Goal: Task Accomplishment & Management: Manage account settings

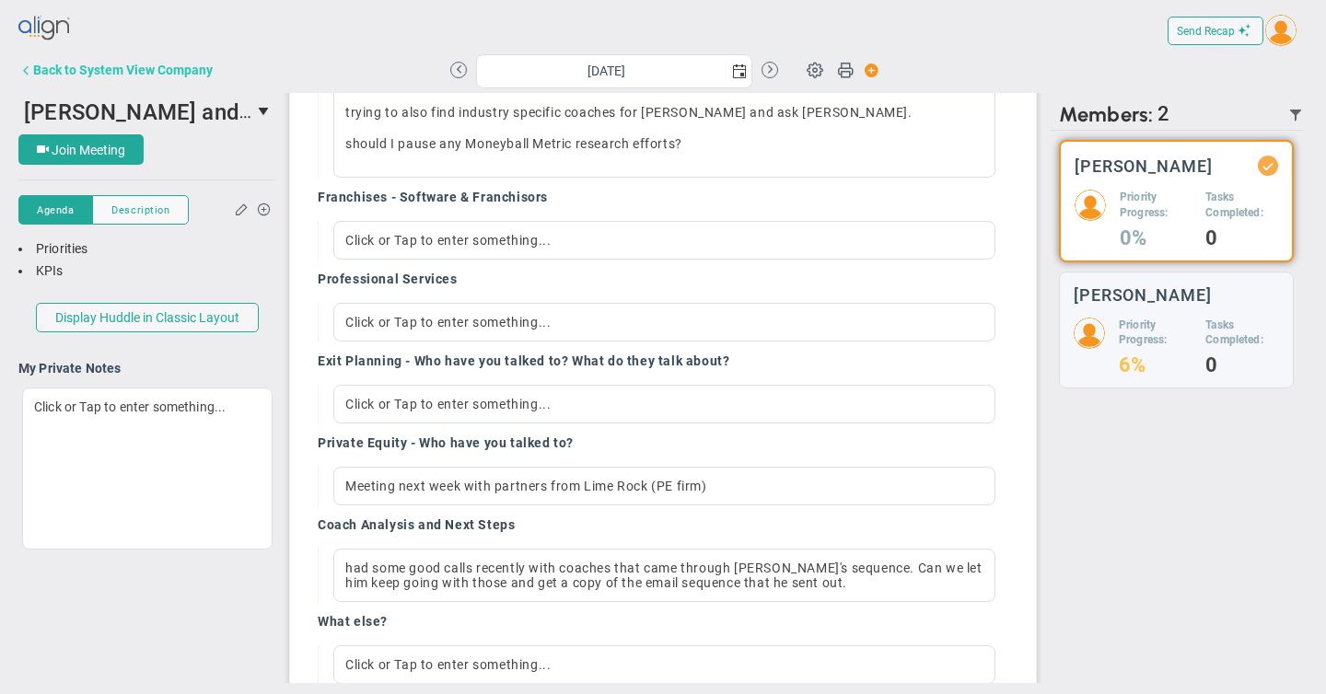
click at [173, 70] on div "Back to System View Company" at bounding box center [123, 70] width 180 height 15
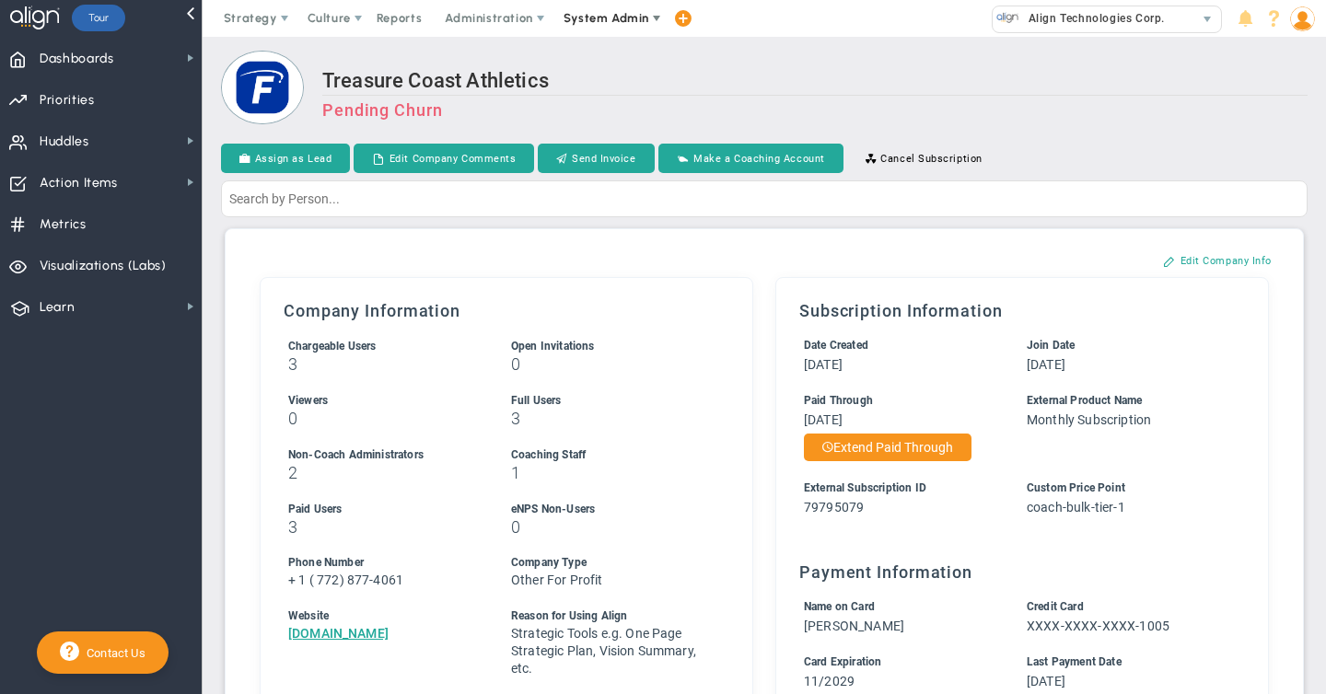
click at [610, 18] on span "System Admin" at bounding box center [606, 18] width 86 height 14
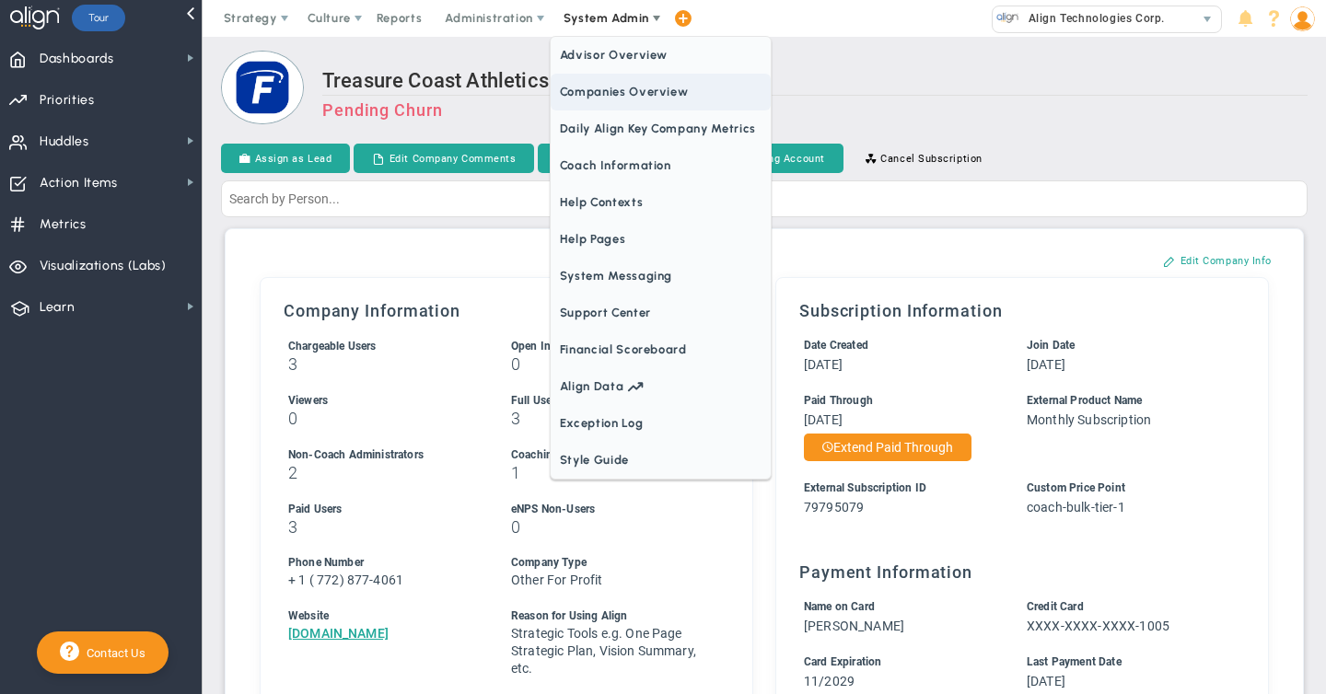
click at [610, 94] on span "Companies Overview" at bounding box center [661, 92] width 220 height 37
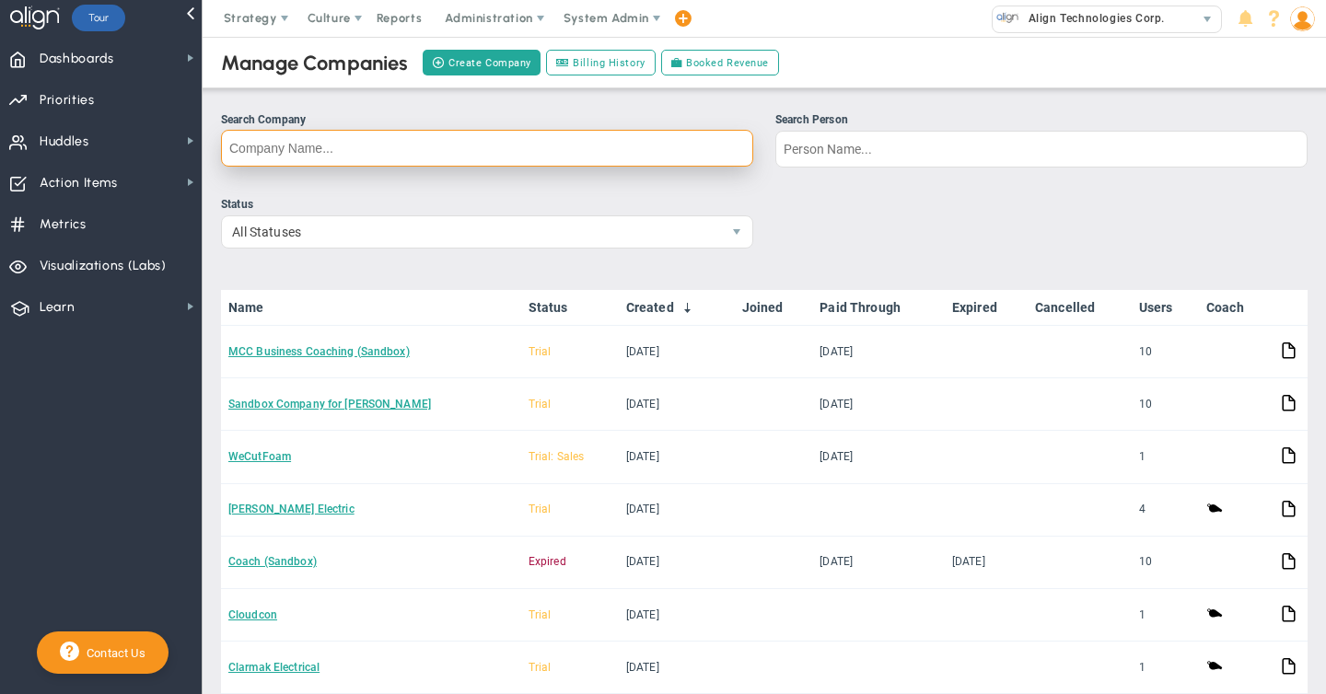
click at [333, 146] on input "Search Company" at bounding box center [487, 148] width 532 height 37
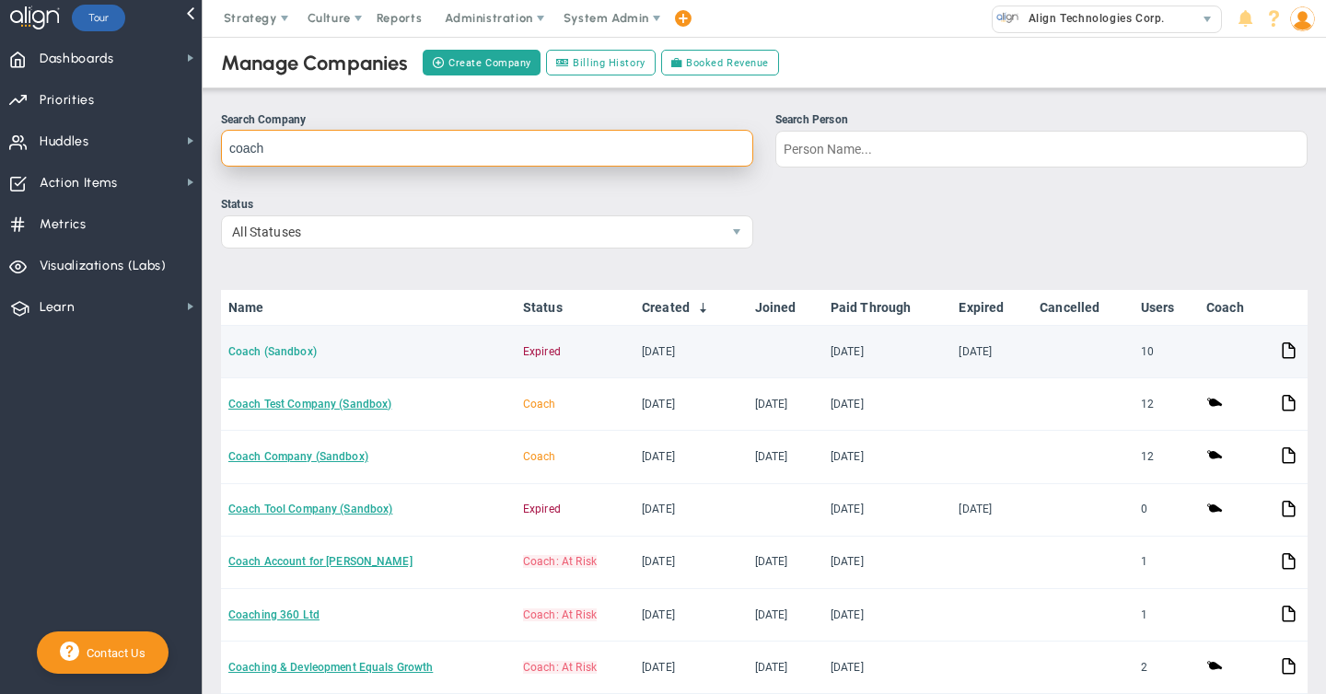
type input "coach"
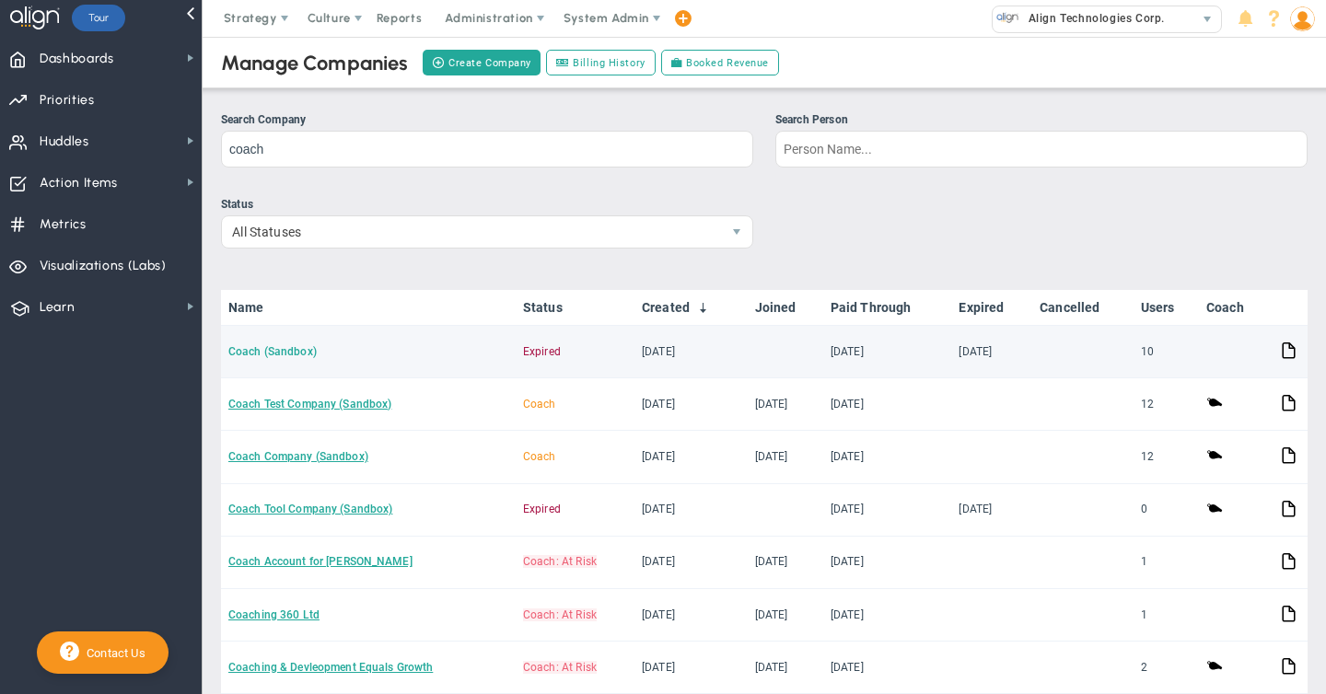
click at [292, 355] on link "Coach (Sandbox)" at bounding box center [272, 351] width 88 height 13
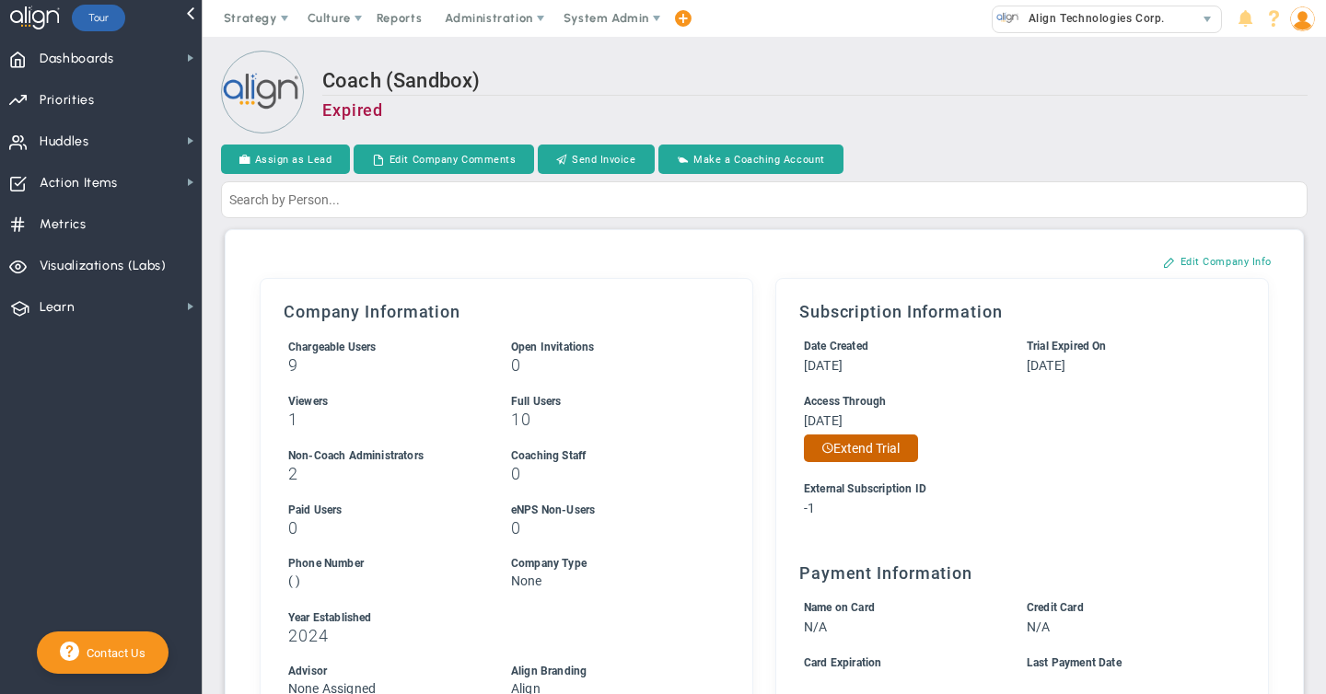
click at [879, 447] on button "Extend Trial" at bounding box center [861, 449] width 114 height 28
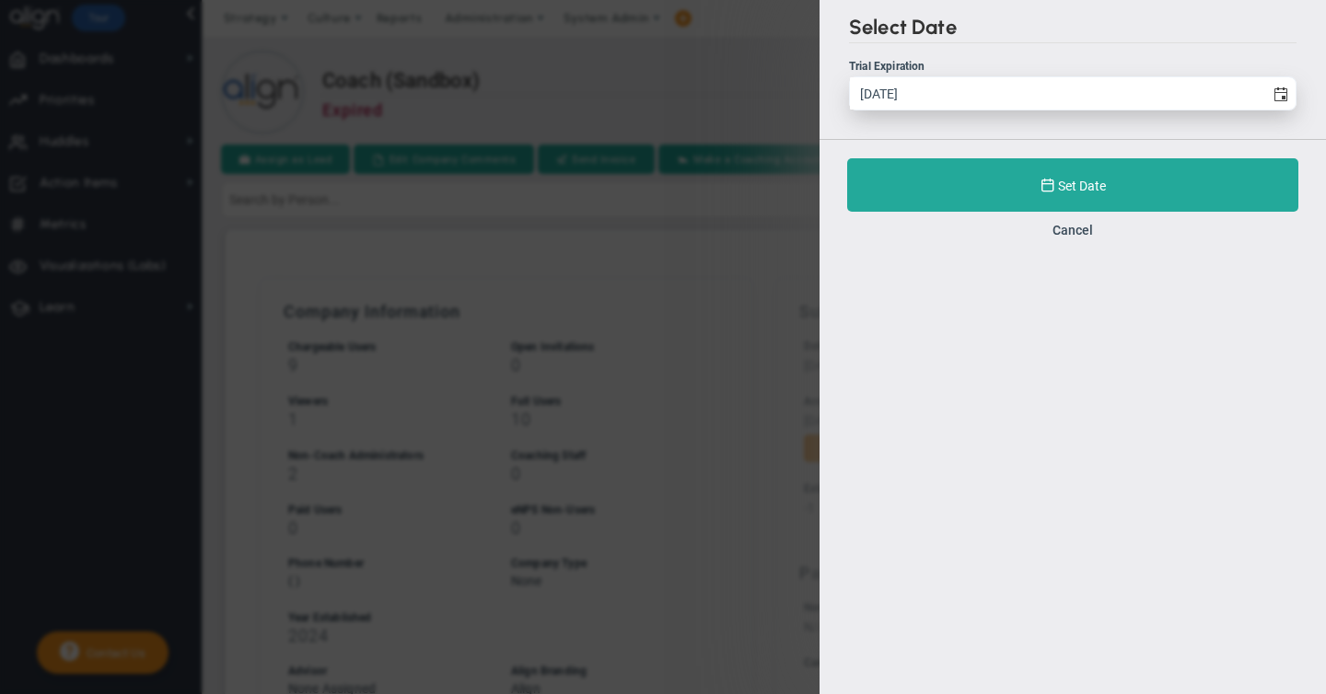
click at [994, 94] on input "[DATE]" at bounding box center [1057, 93] width 414 height 32
click at [1280, 88] on span "select" at bounding box center [1280, 94] width 15 height 15
click at [1264, 88] on input "[DATE]" at bounding box center [1057, 93] width 414 height 32
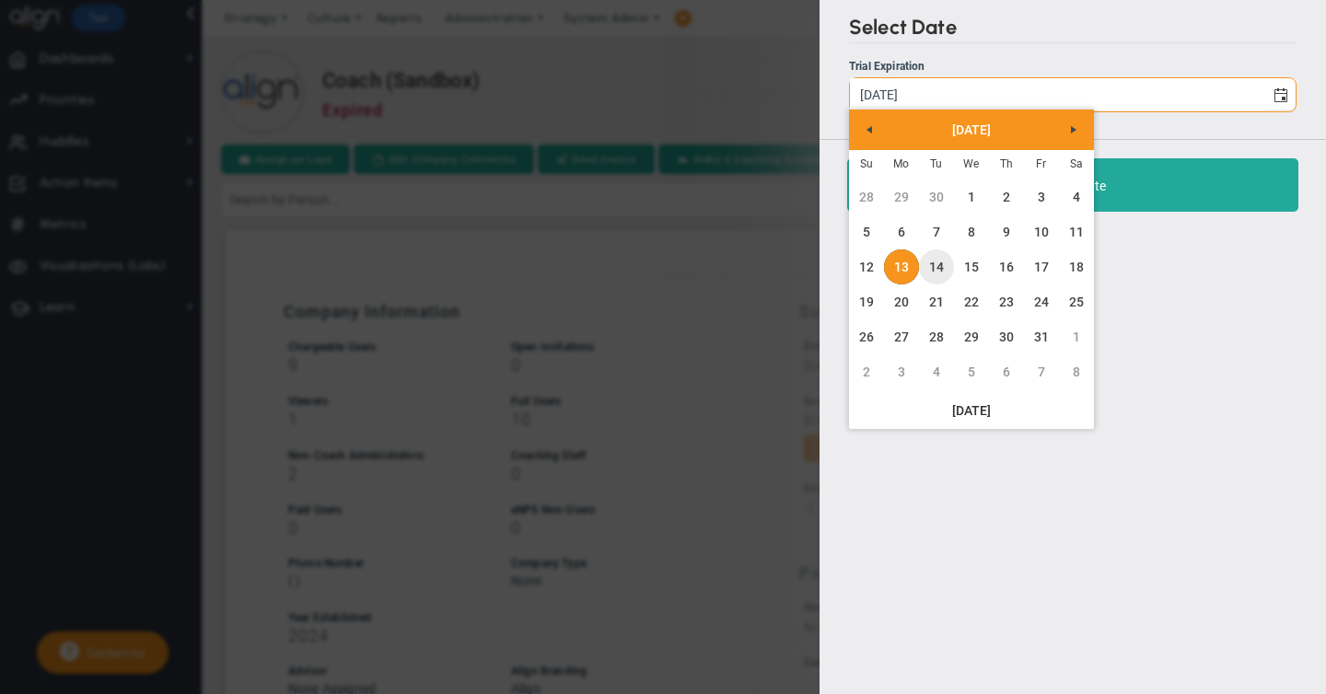
click at [939, 270] on link "14" at bounding box center [936, 267] width 35 height 35
type input "[DATE]"
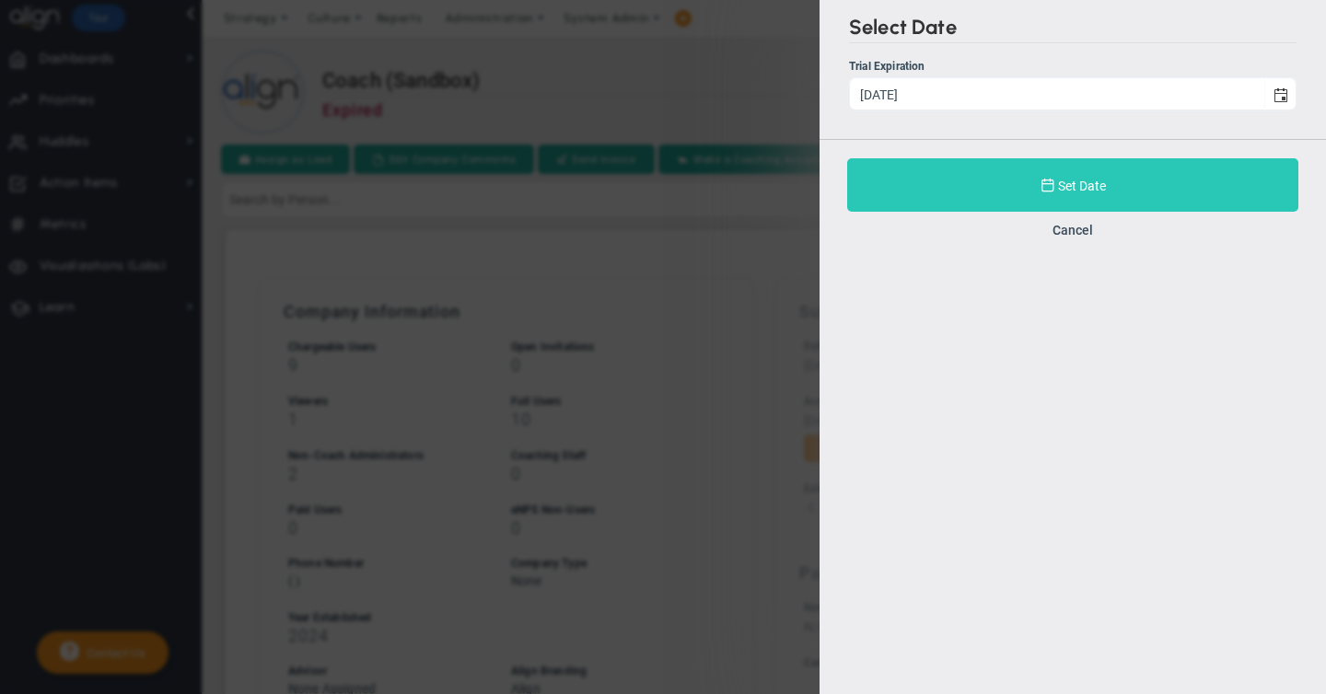
click at [1092, 190] on span "Set Date" at bounding box center [1082, 186] width 48 height 15
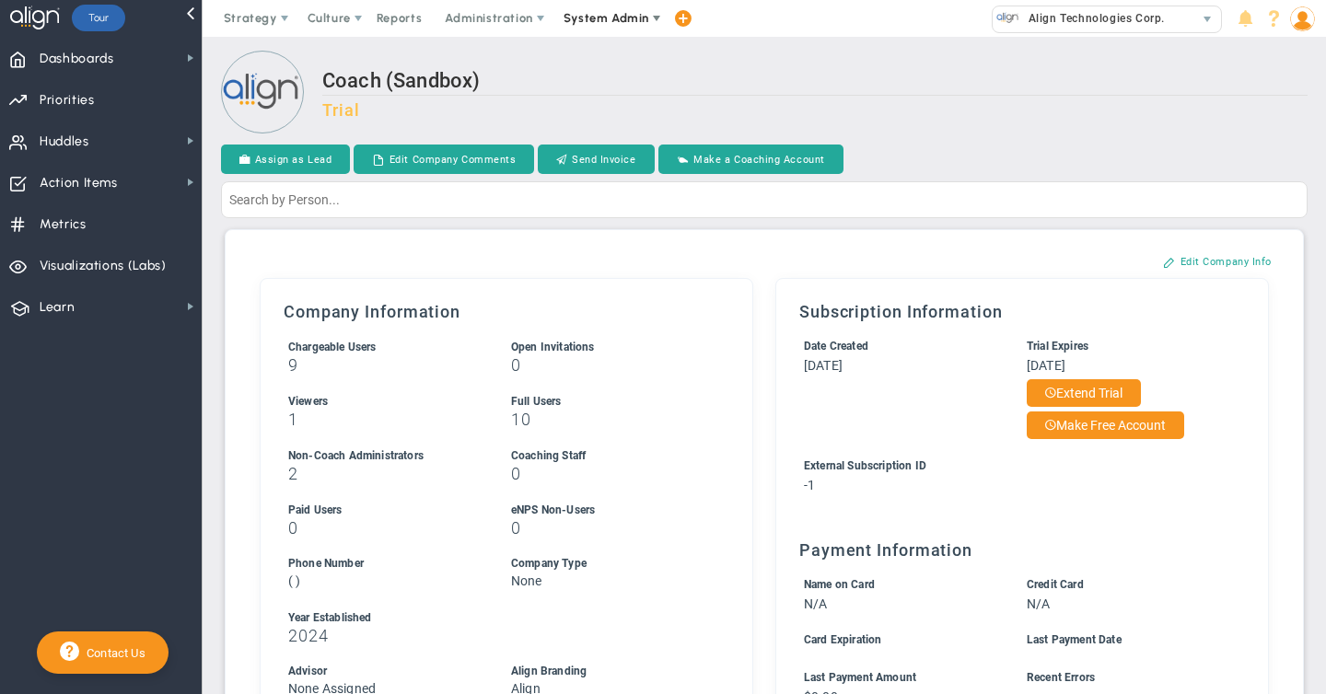
click at [598, 24] on span "System Admin" at bounding box center [606, 18] width 86 height 14
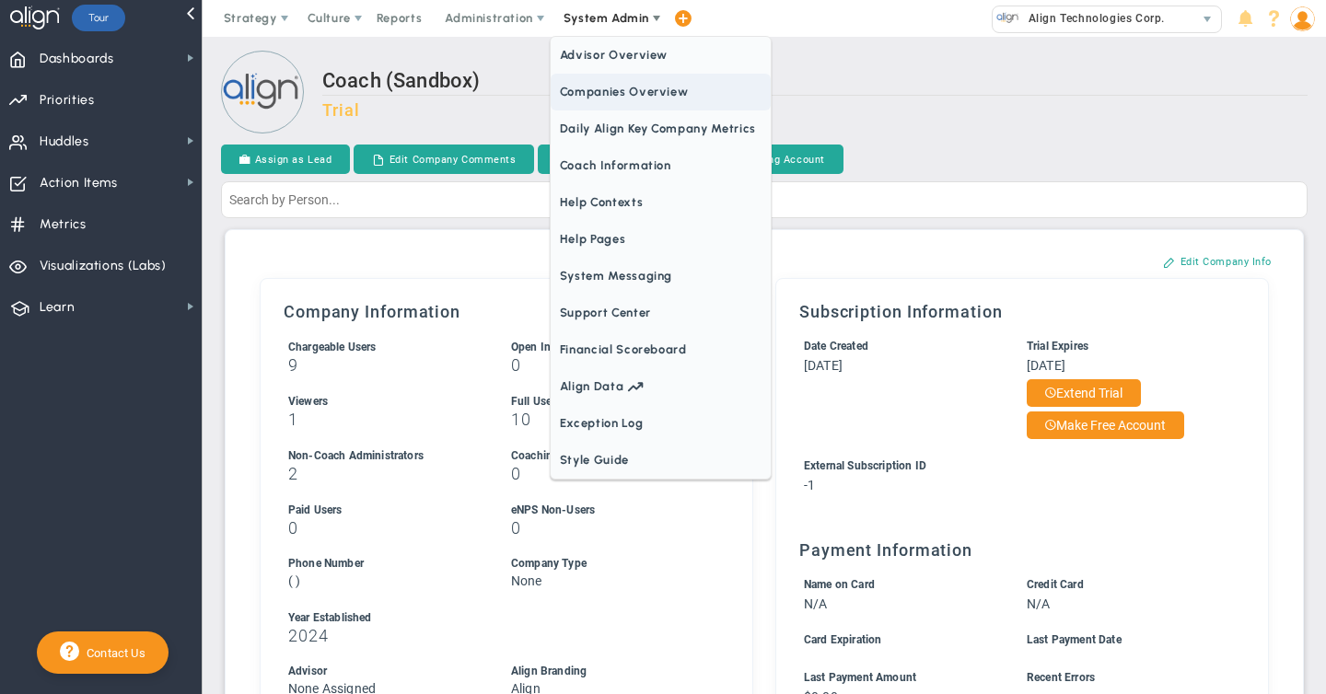
click at [596, 89] on span "Companies Overview" at bounding box center [661, 92] width 220 height 37
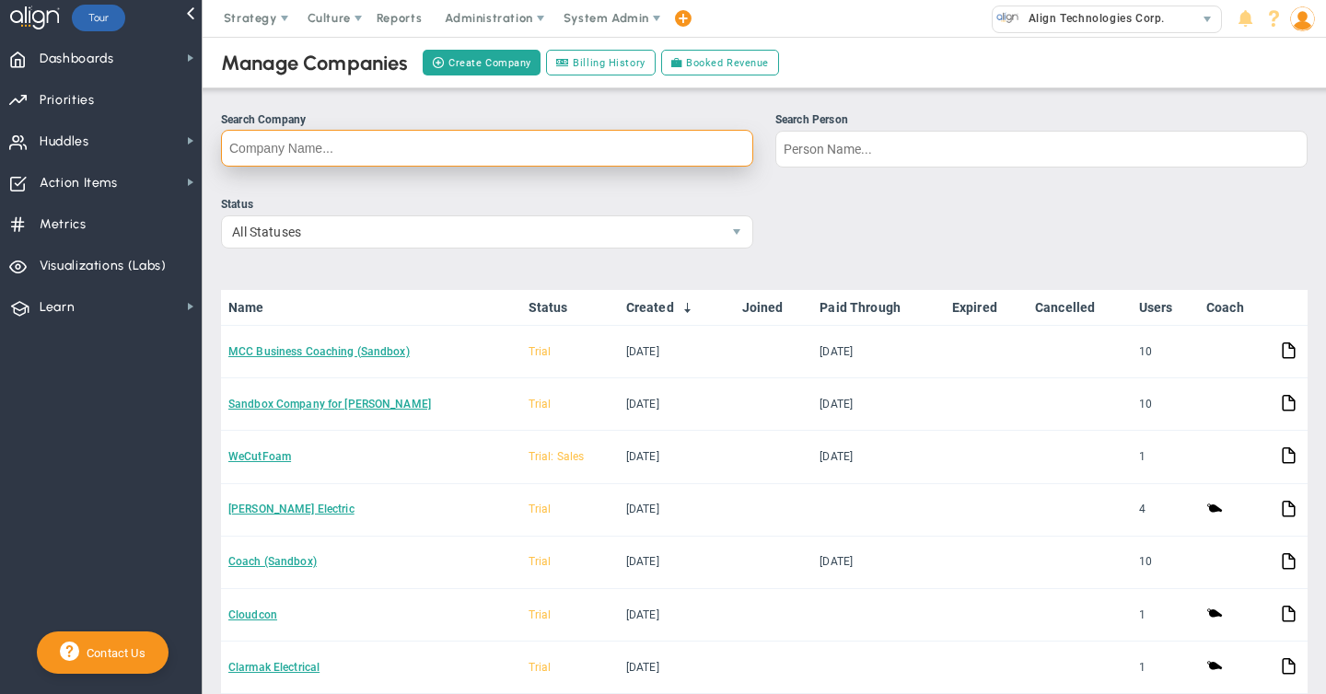
click at [297, 148] on input "Search Company" at bounding box center [487, 148] width 532 height 37
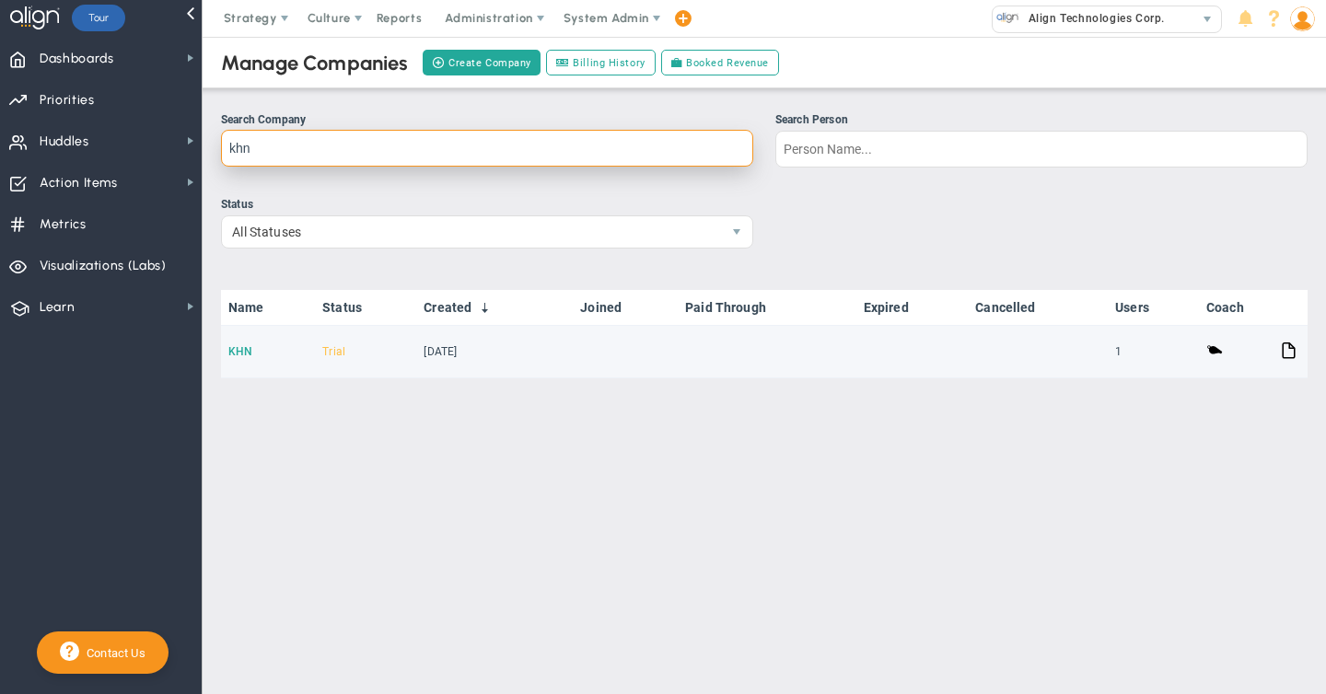
type input "khn"
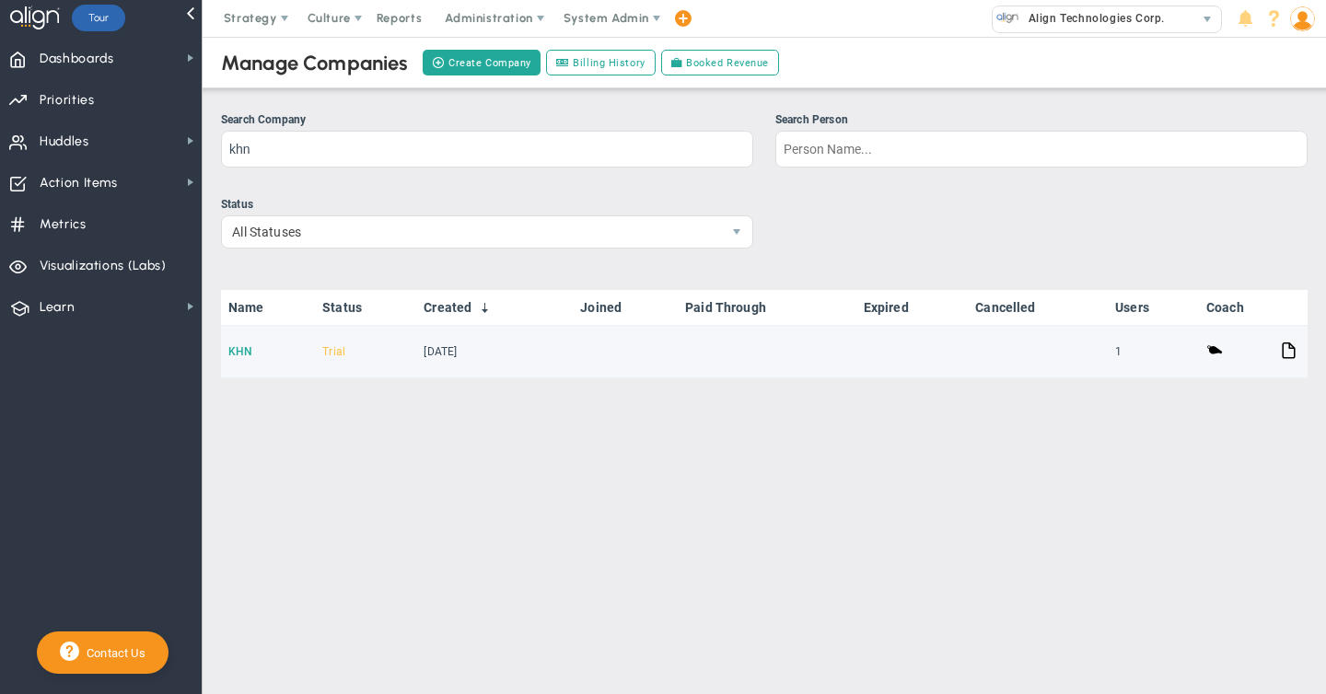
click at [250, 350] on link "KHN" at bounding box center [240, 351] width 24 height 13
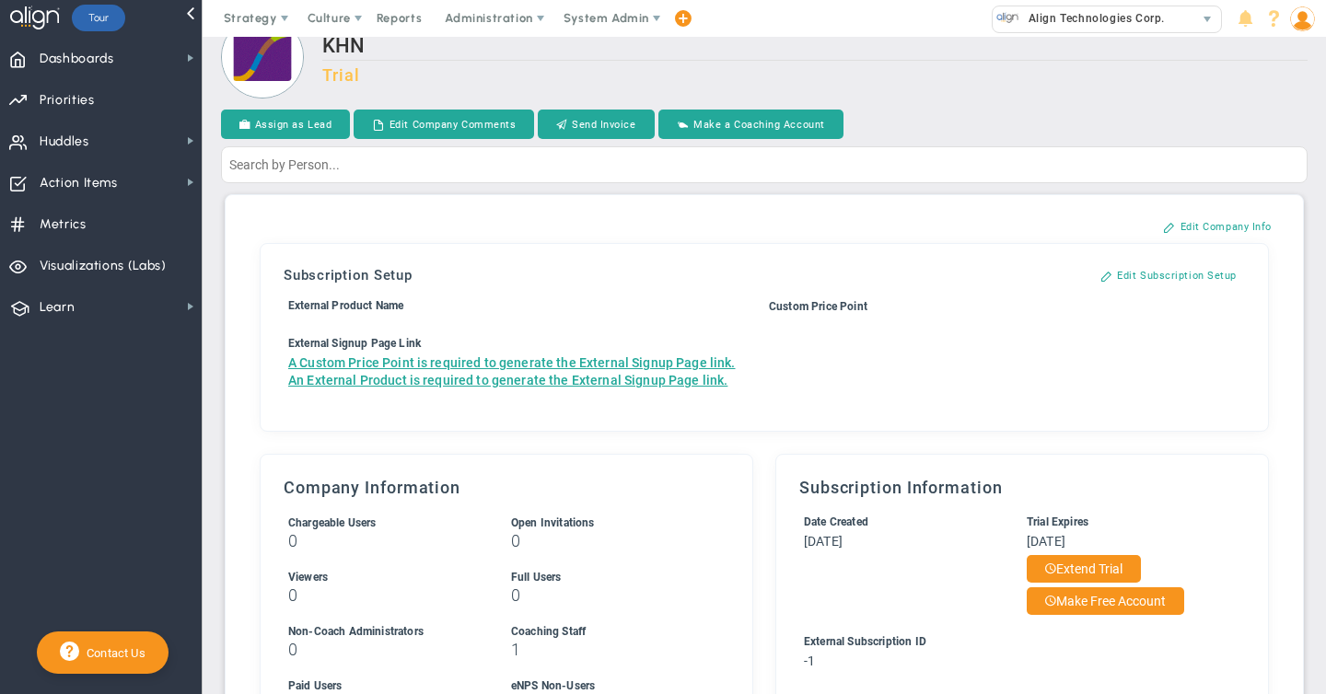
scroll to position [37, 0]
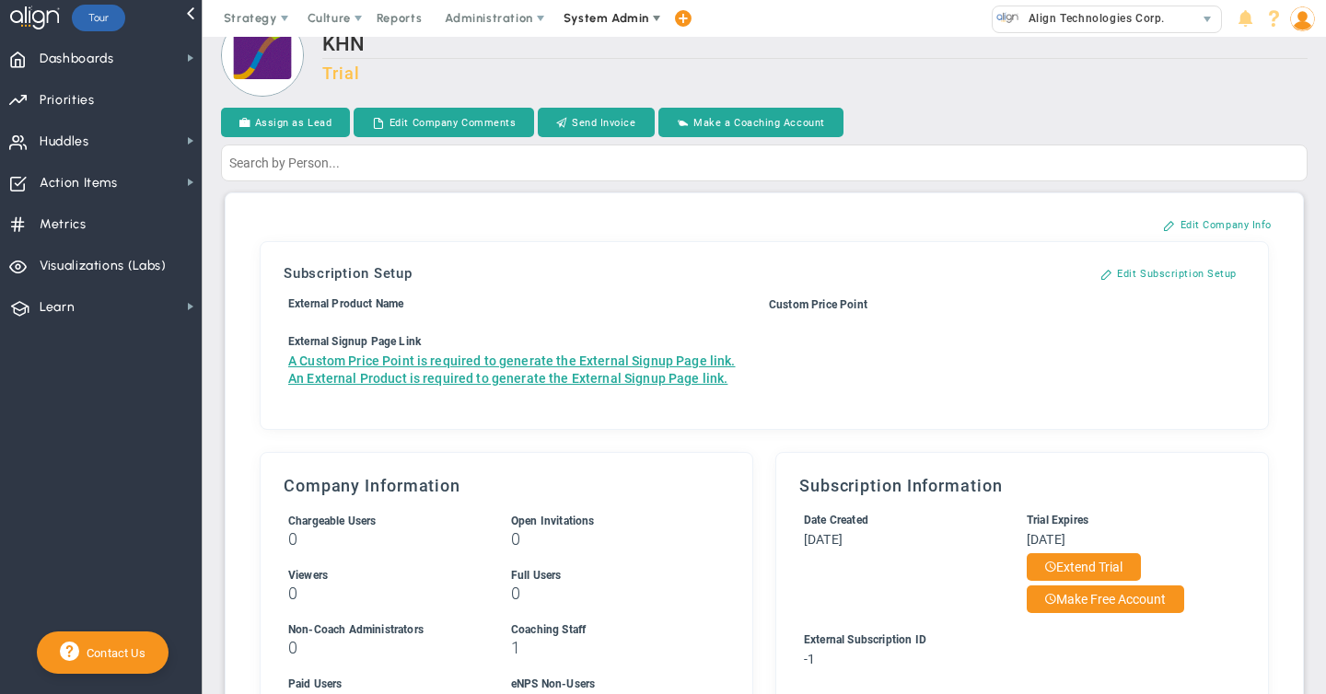
click at [603, 22] on span "System Admin" at bounding box center [606, 18] width 86 height 14
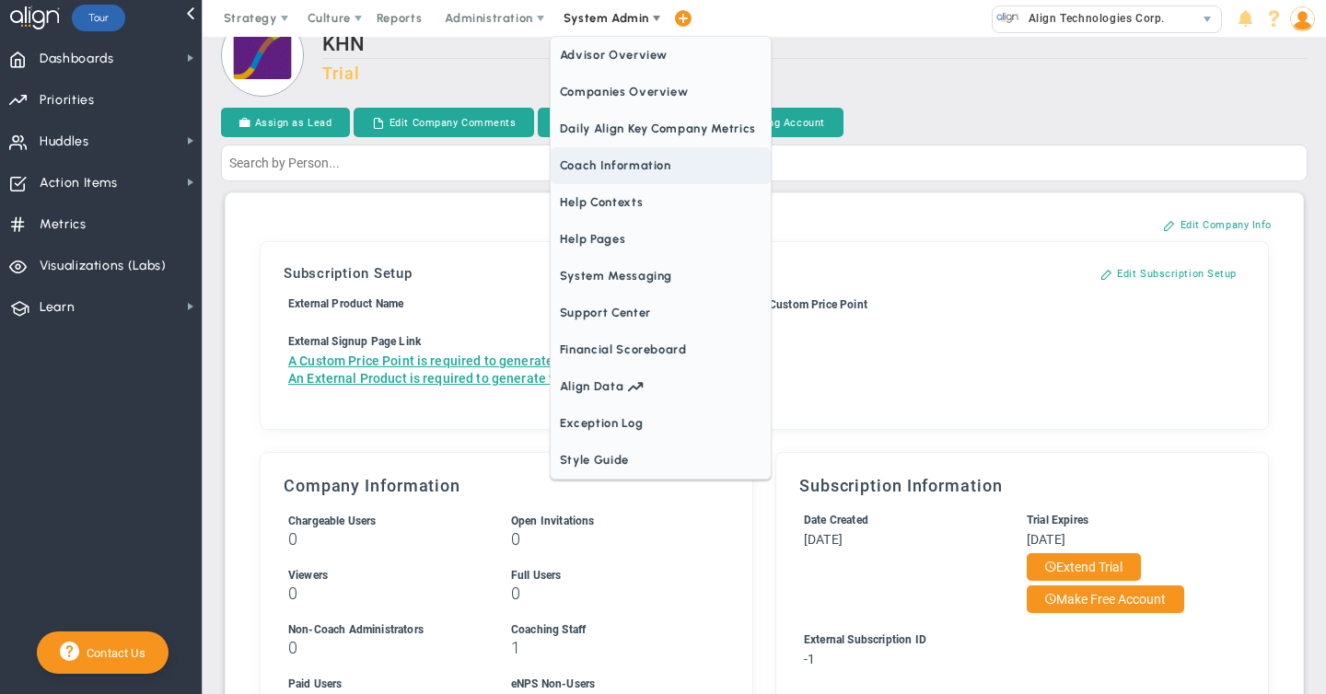
click at [598, 174] on span "Coach Information" at bounding box center [661, 165] width 220 height 37
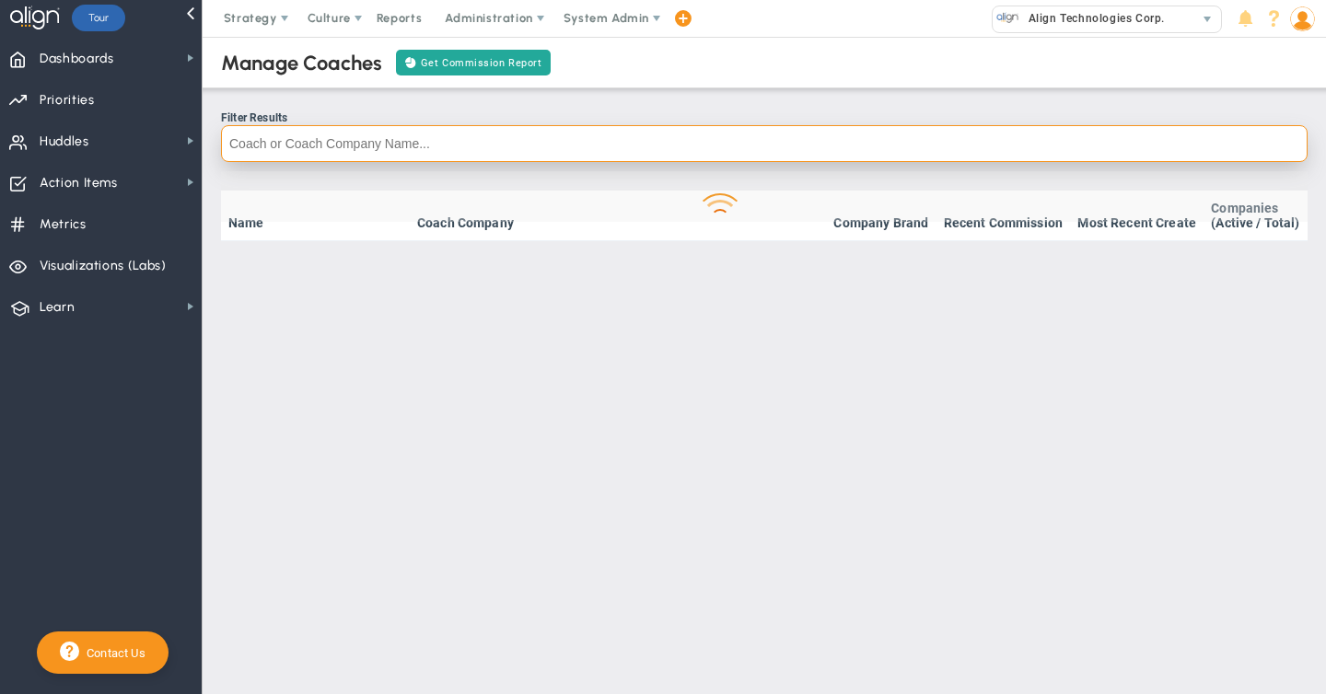
click at [279, 142] on input "text" at bounding box center [764, 143] width 1086 height 37
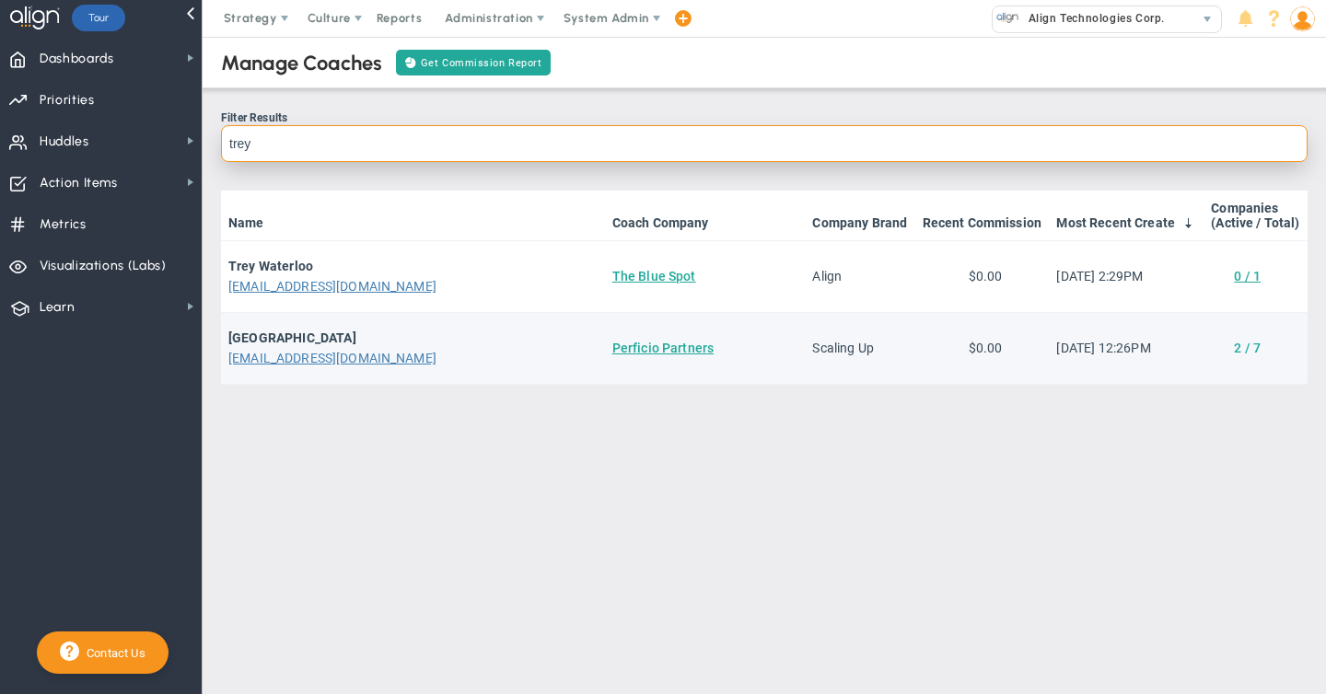
type input "trey"
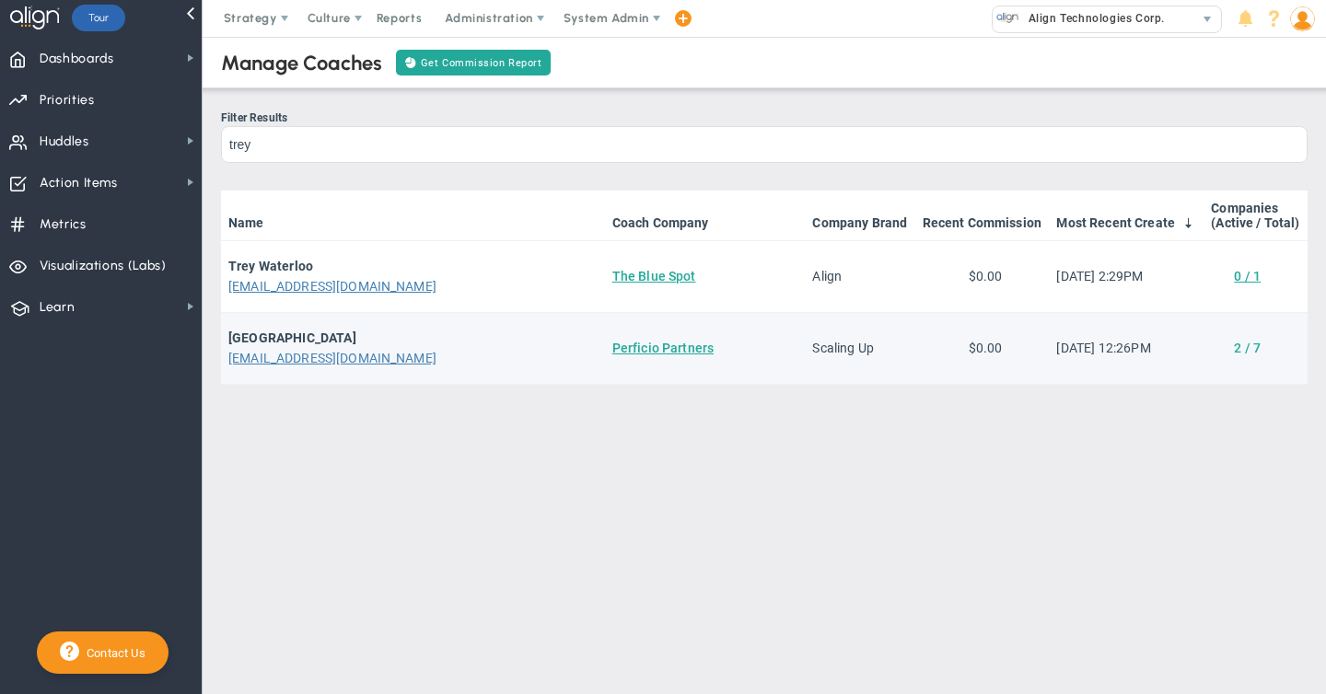
click at [1247, 348] on link "2 / 7" at bounding box center [1247, 348] width 27 height 15
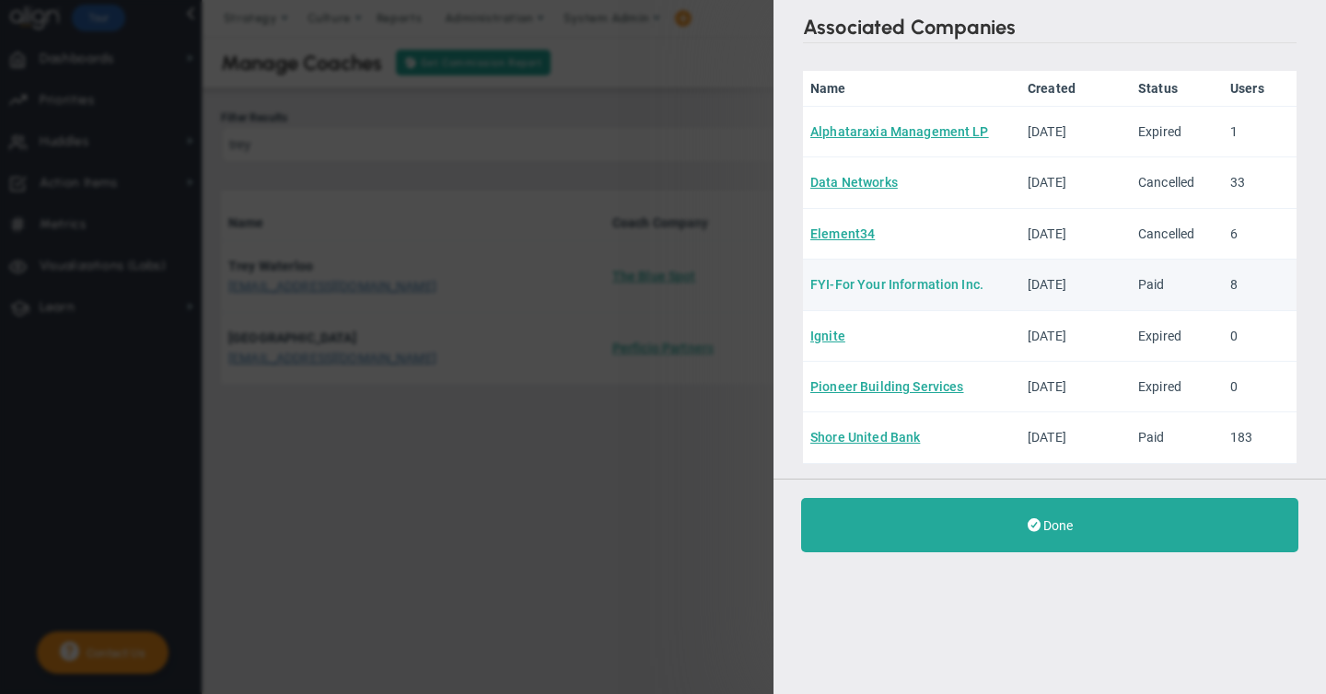
click at [853, 284] on link "FYI-For Your Information Inc." at bounding box center [896, 284] width 173 height 15
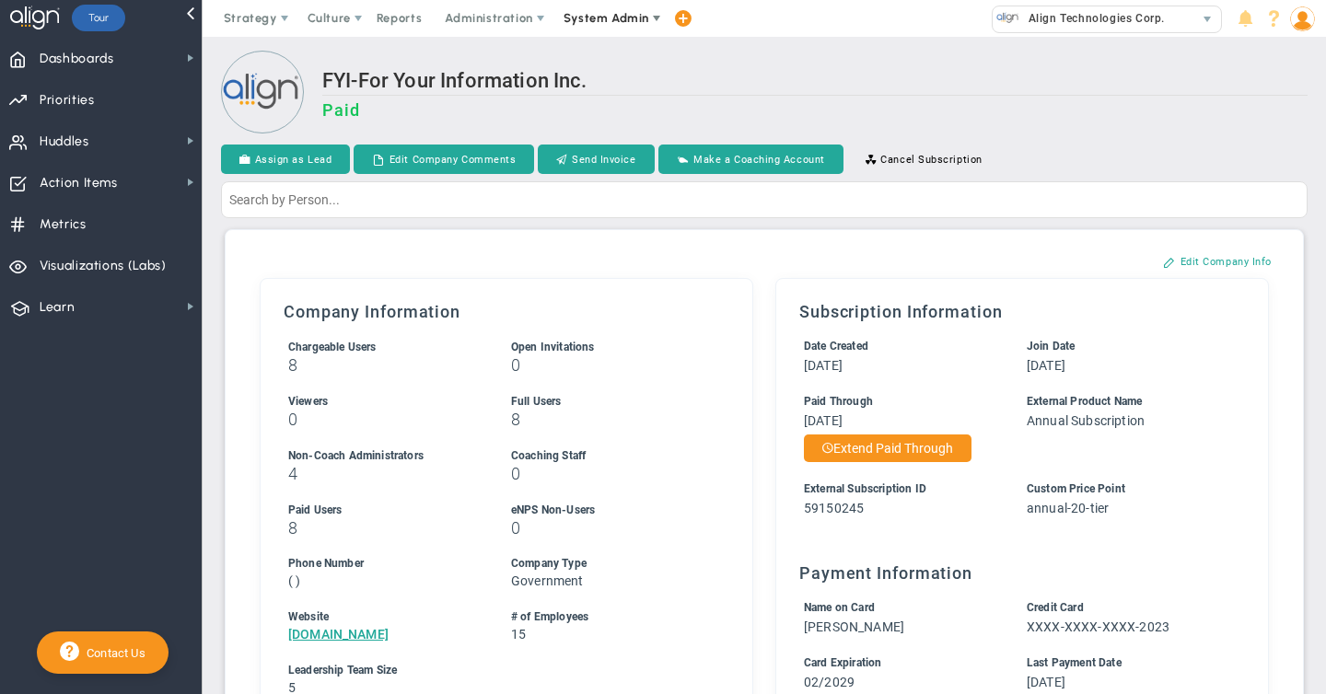
click at [602, 28] on span "System Admin" at bounding box center [608, 18] width 116 height 37
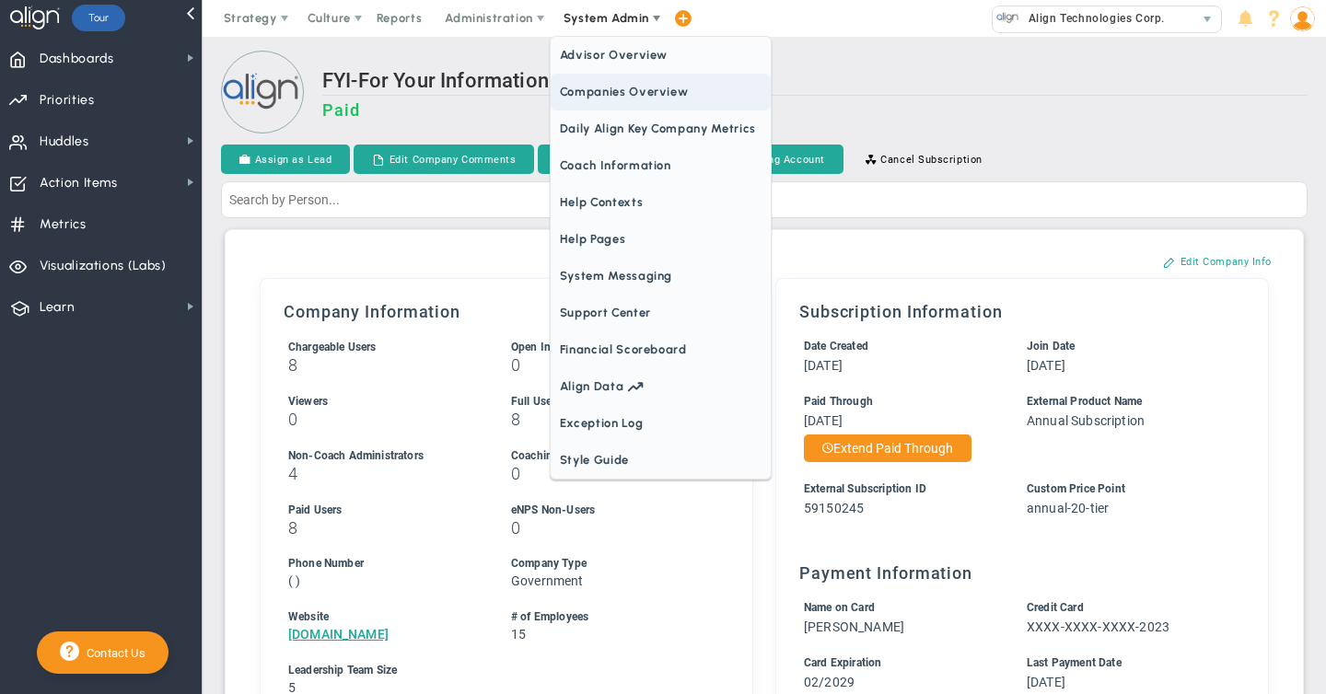
click at [583, 90] on span "Companies Overview" at bounding box center [661, 92] width 220 height 37
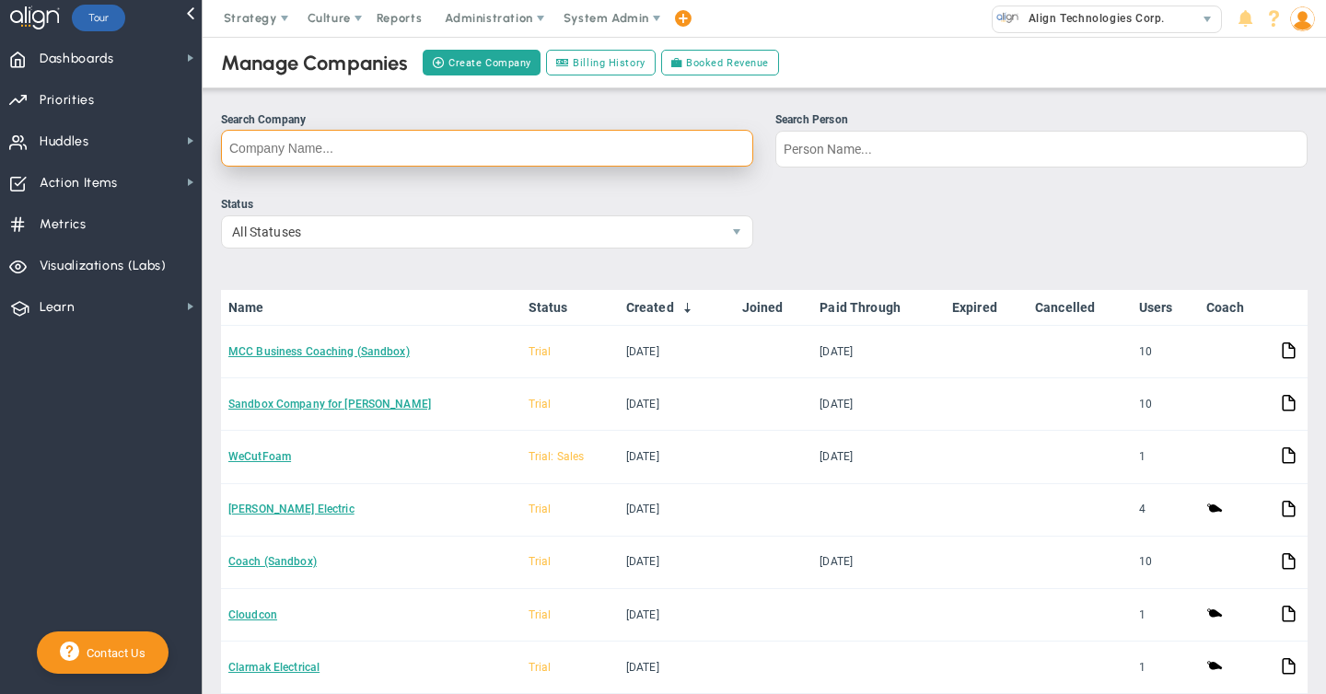
click at [308, 153] on input "Search Company" at bounding box center [487, 148] width 532 height 37
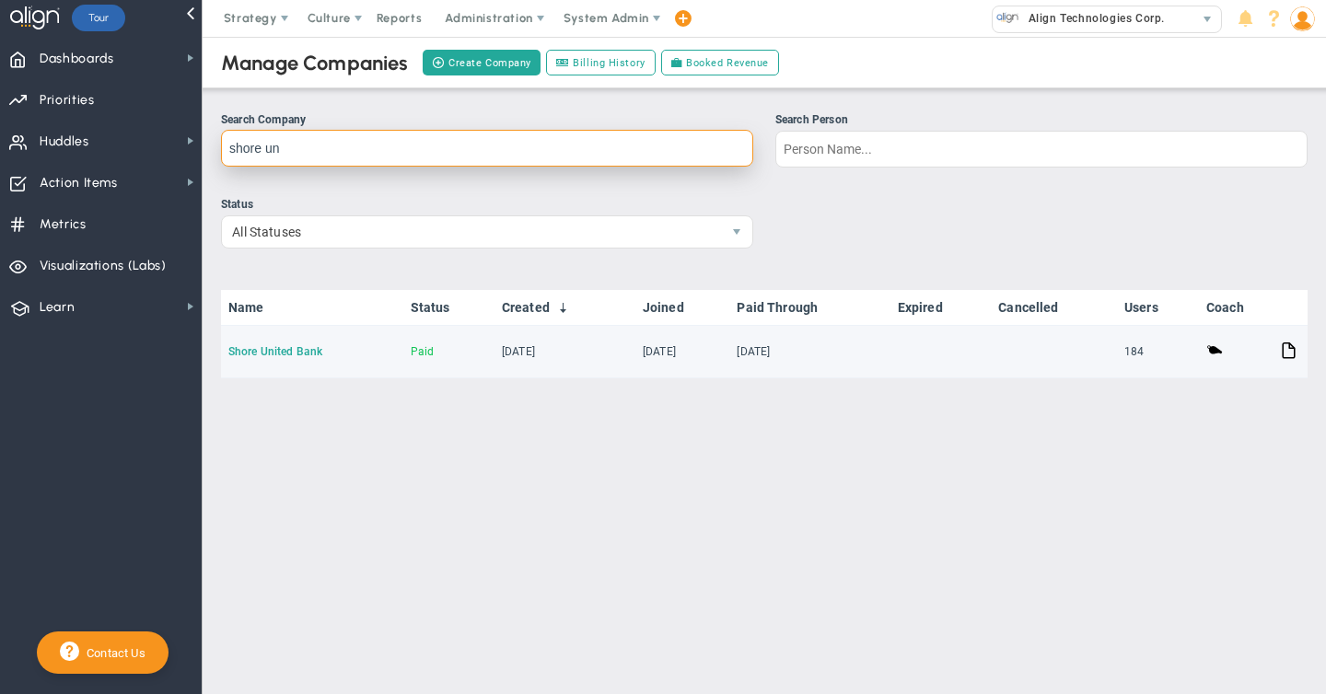
type input "shore un"
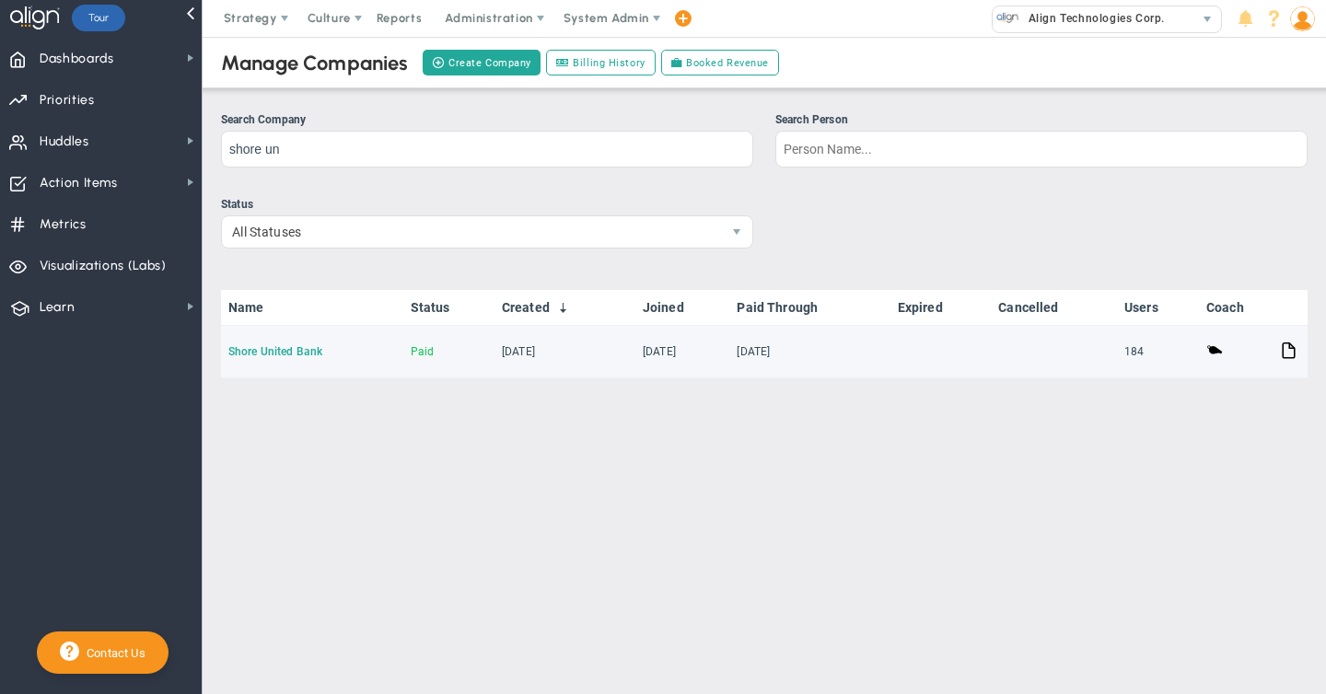
click at [273, 354] on link "Shore United Bank" at bounding box center [275, 351] width 94 height 13
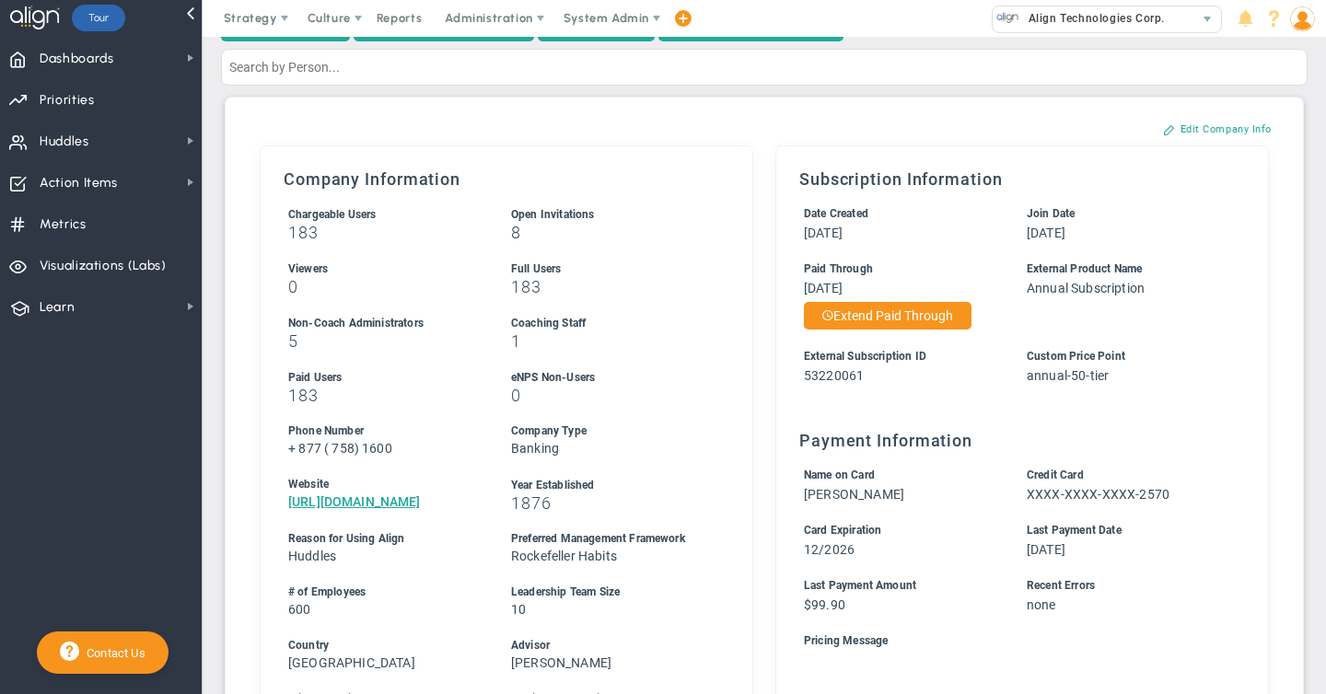
scroll to position [136, 0]
